Goal: Book appointment/travel/reservation

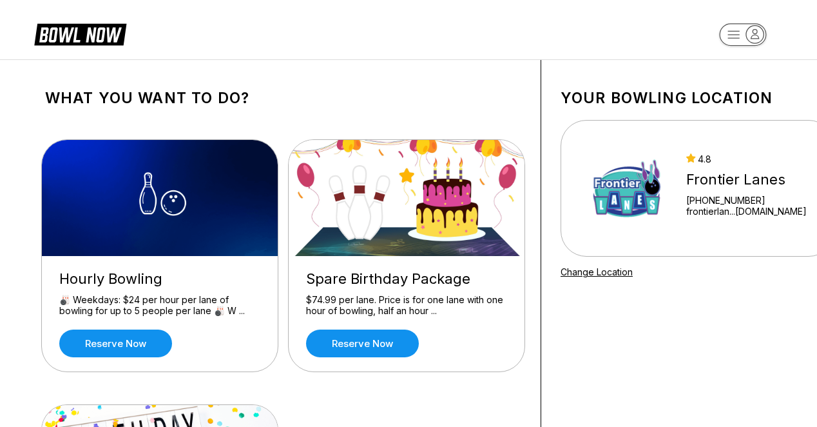
click at [568, 390] on div "Your bowling location [GEOGRAPHIC_DATA] [PHONE_NUMBER] frontierlan...[DOMAIN_NA…" at bounding box center [697, 369] width 313 height 619
click at [144, 339] on link "Reserve now" at bounding box center [115, 343] width 113 height 28
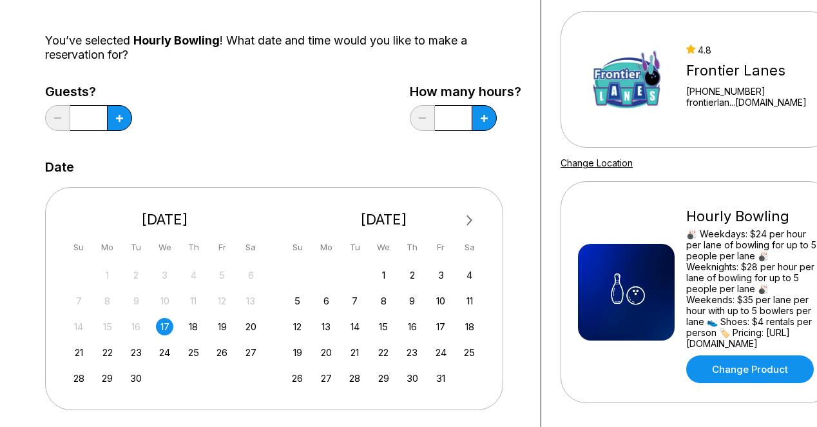
scroll to position [129, 0]
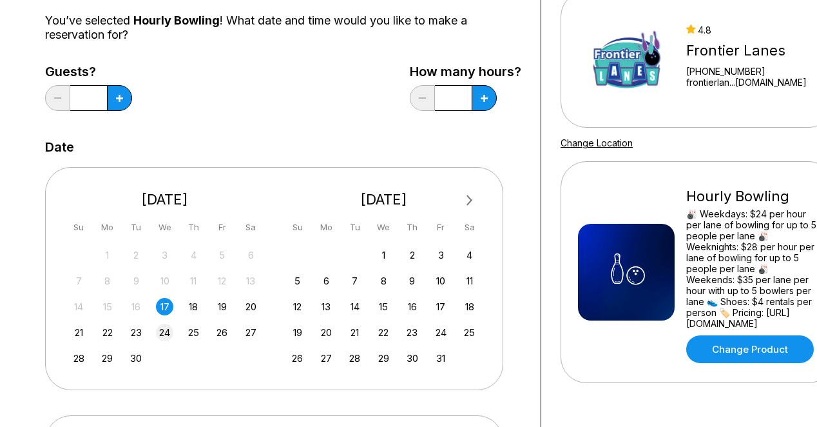
click at [166, 329] on div "24" at bounding box center [164, 332] width 17 height 17
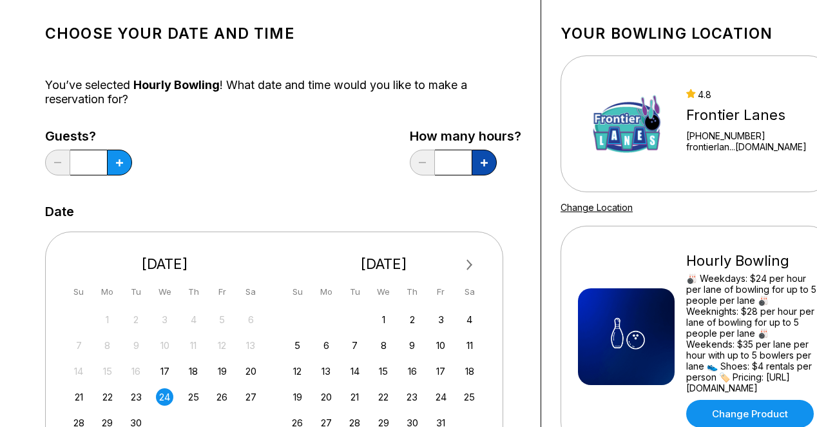
click at [478, 168] on button at bounding box center [484, 163] width 25 height 26
type input "*"
click at [127, 168] on button at bounding box center [119, 163] width 25 height 26
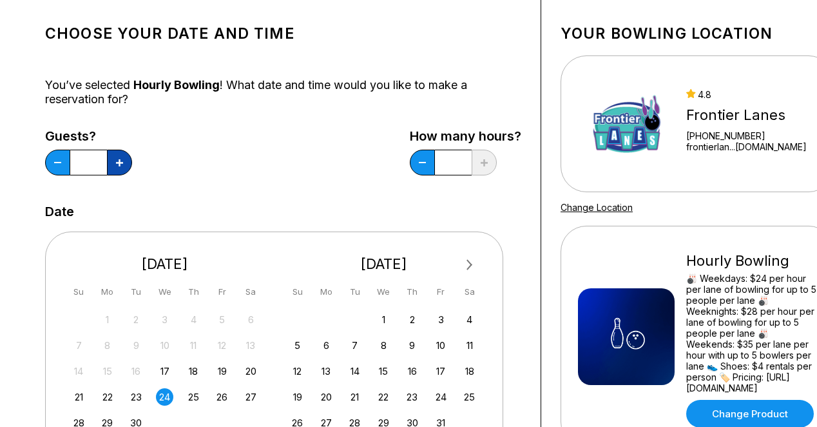
click at [127, 168] on button at bounding box center [119, 163] width 25 height 26
click at [67, 159] on button at bounding box center [57, 163] width 25 height 26
type input "*"
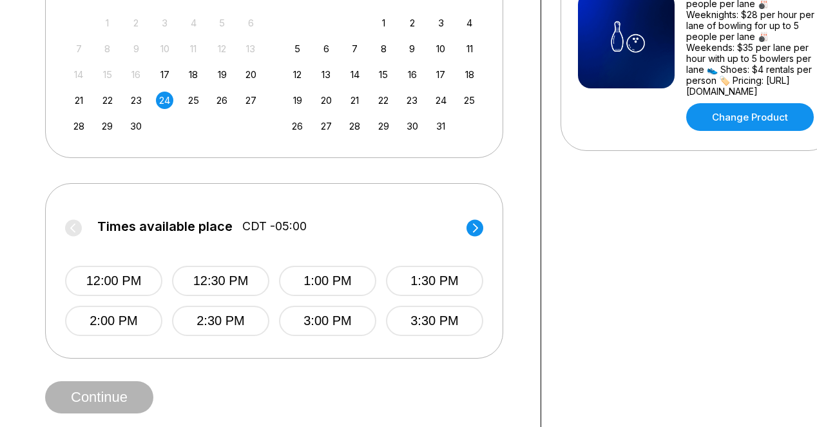
scroll to position [387, 0]
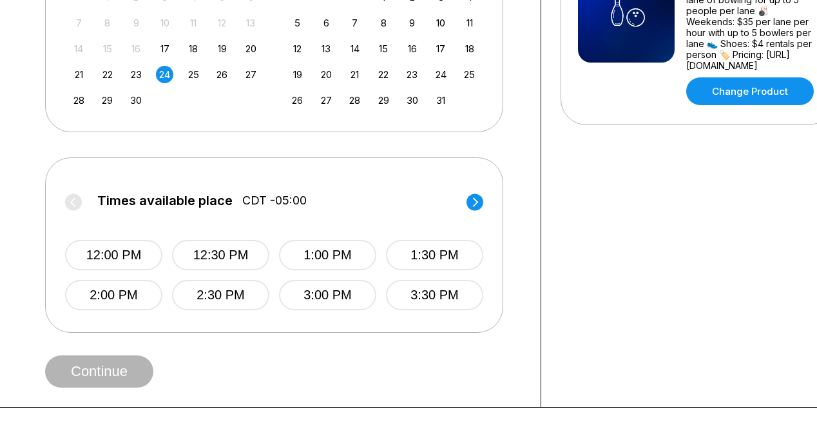
click at [474, 195] on circle at bounding box center [475, 201] width 17 height 17
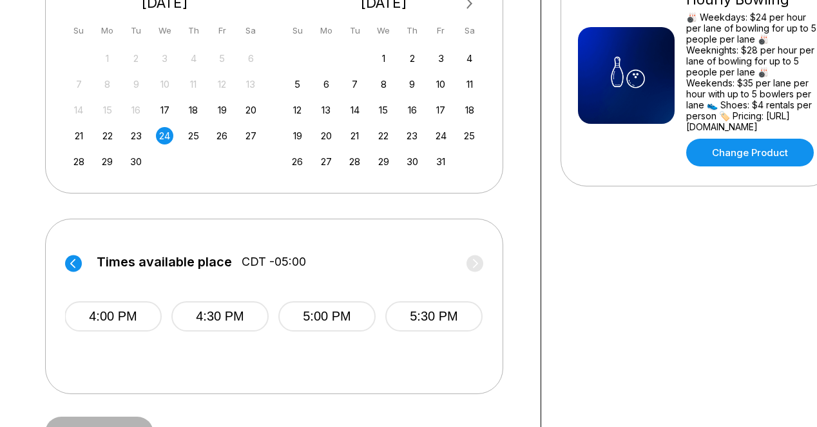
scroll to position [193, 0]
